Goal: Transaction & Acquisition: Purchase product/service

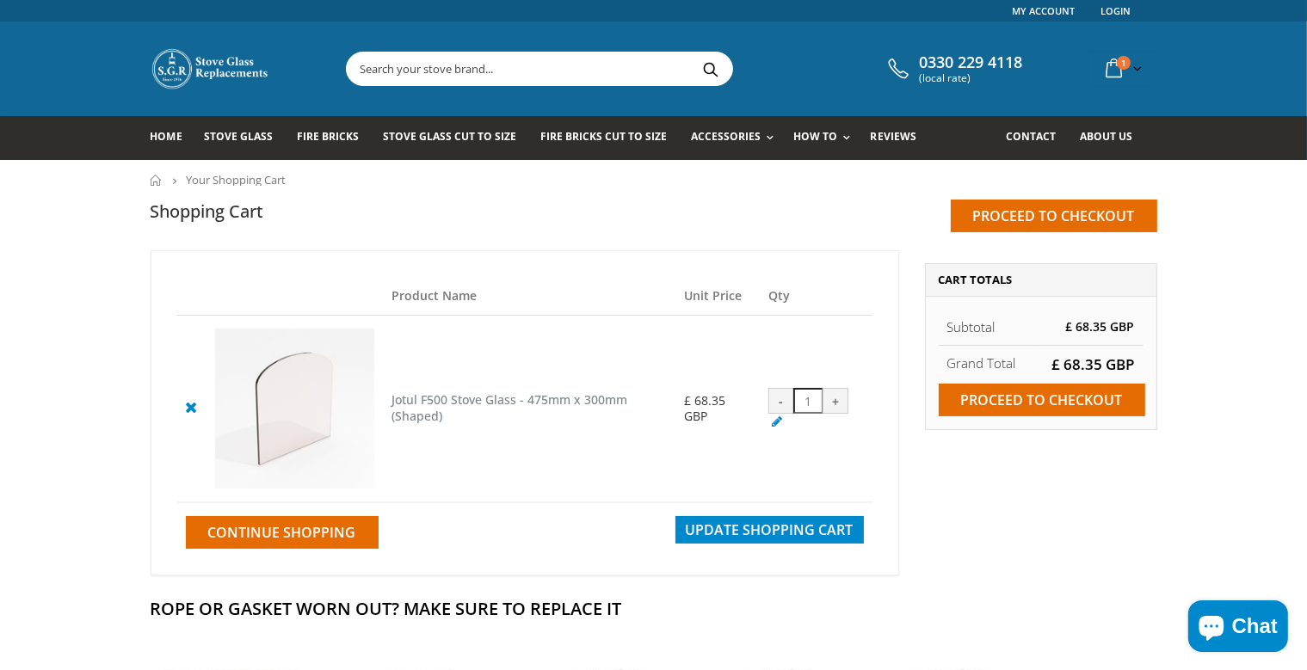
click at [518, 80] on input "text" at bounding box center [636, 68] width 578 height 33
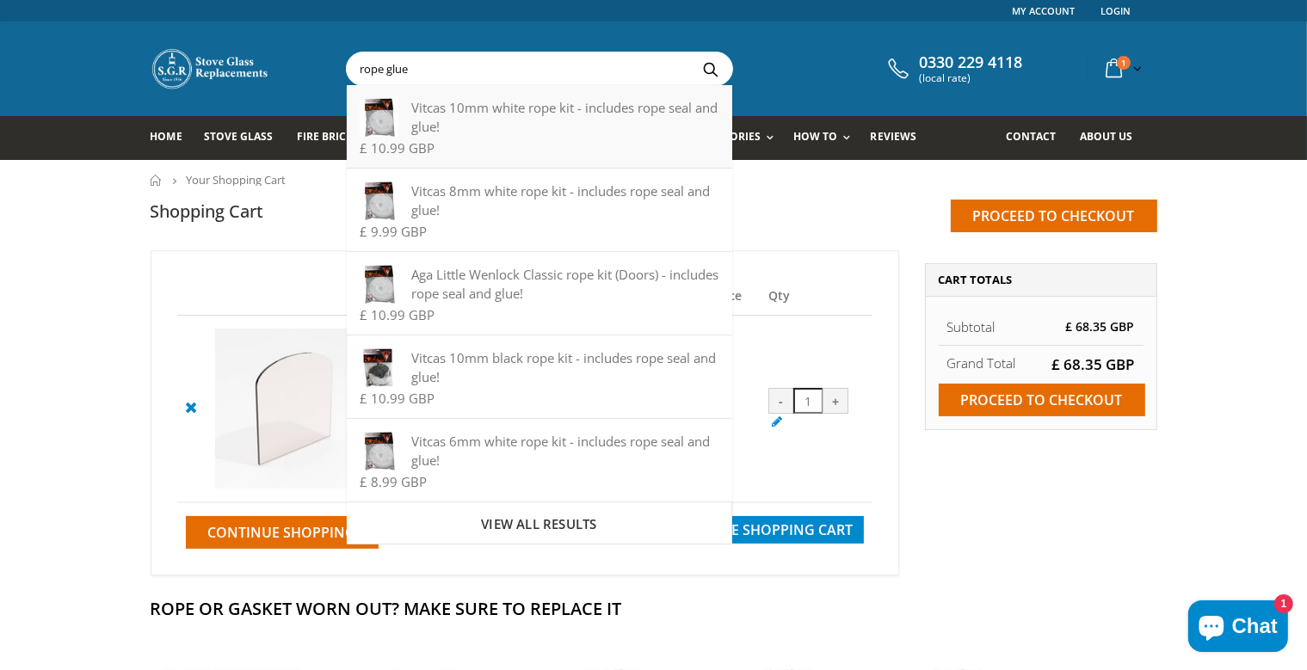
type input "rope glue"
click at [519, 135] on div "Vitcas 10mm white rope kit - includes rope seal and glue!" at bounding box center [539, 117] width 359 height 38
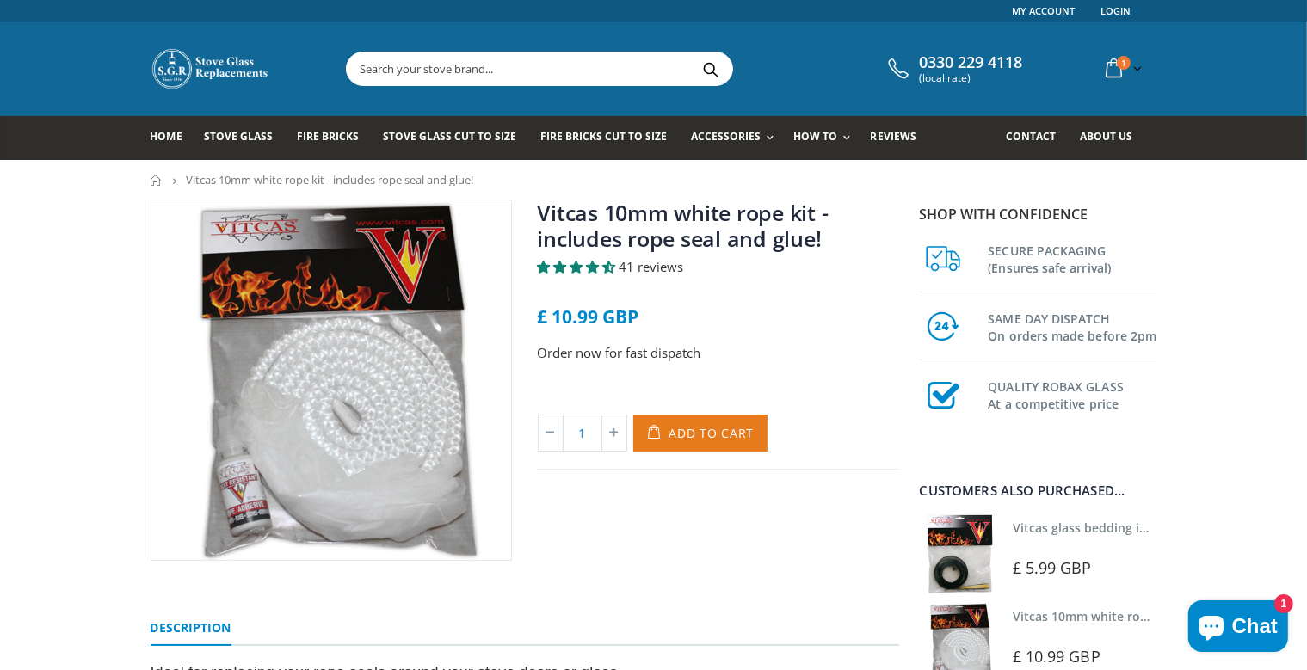
click at [710, 434] on span "Add to Cart" at bounding box center [711, 433] width 85 height 16
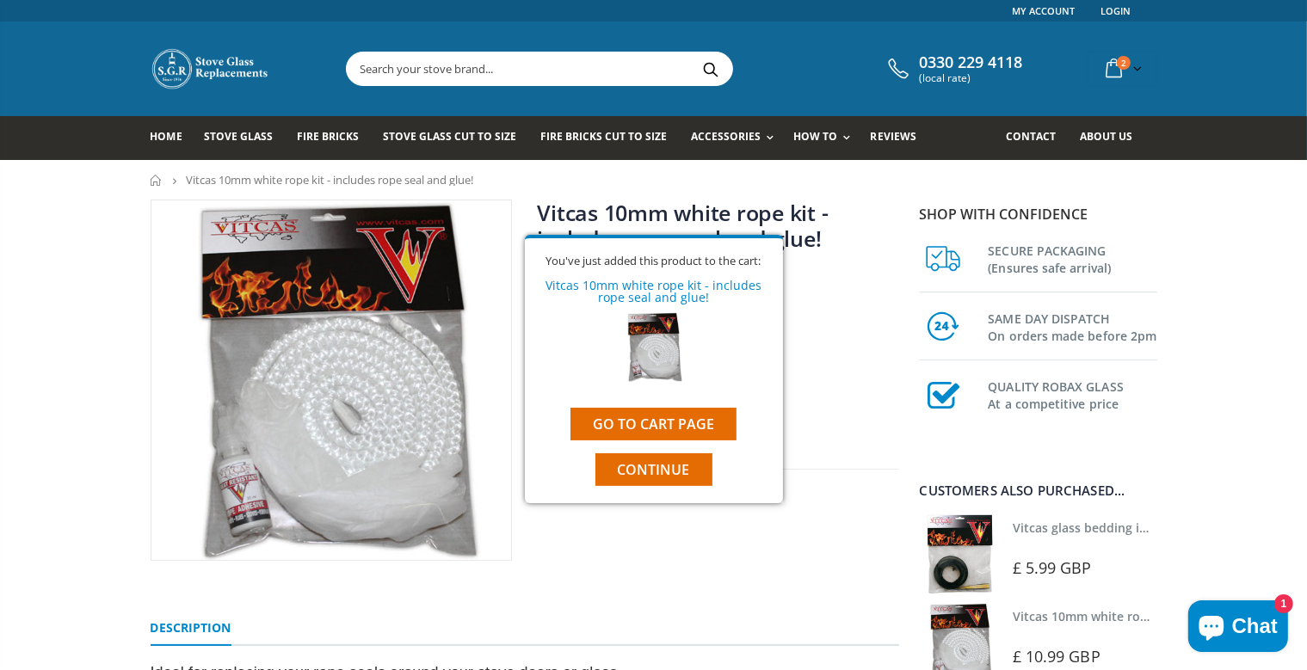
click at [1066, 564] on span "£ 5.99 GBP" at bounding box center [1052, 568] width 79 height 21
click at [1053, 528] on link "Vitcas glass bedding in tape - 2mm x 10mm x 2 meters" at bounding box center [1173, 528] width 321 height 16
